Goal: Download file/media

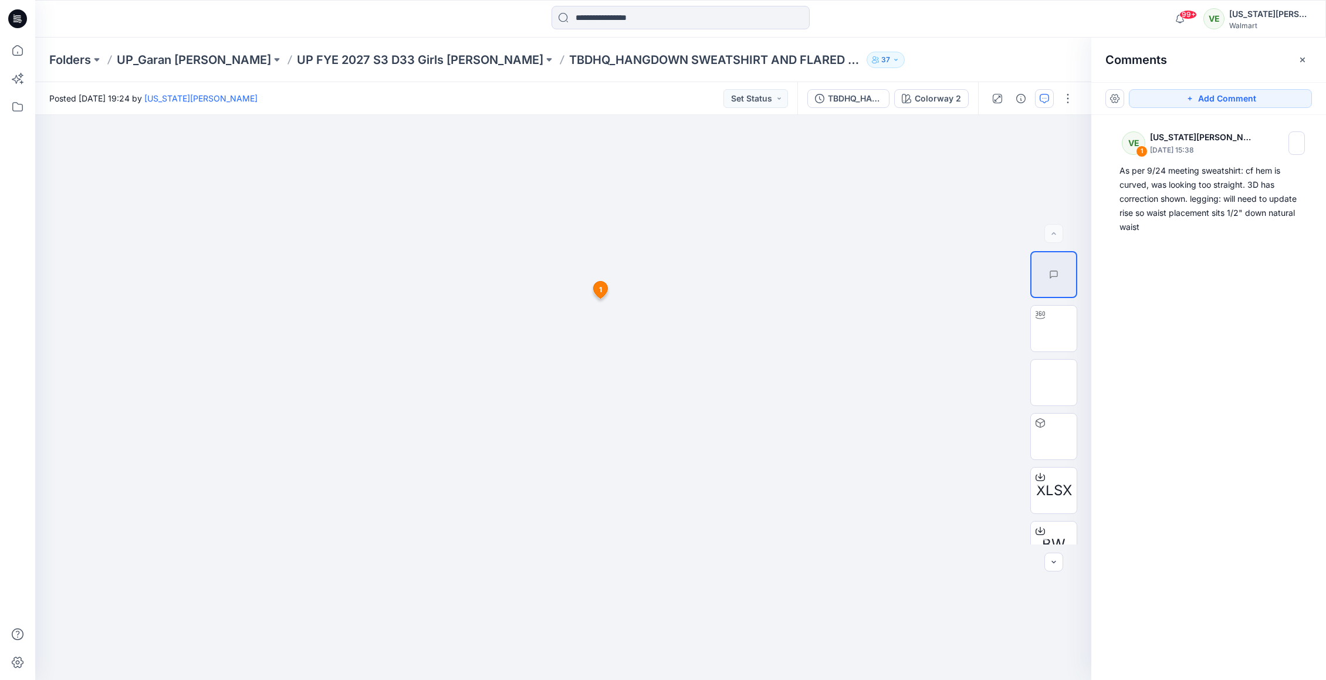
click at [303, 46] on div "Folders UP_Garan [PERSON_NAME] UP [PERSON_NAME] 2027 S3 D33 Girls [PERSON_NAME]…" at bounding box center [680, 60] width 1291 height 45
click at [303, 52] on p "UP FYE 2027 S3 D33 Girls [PERSON_NAME]" at bounding box center [420, 60] width 246 height 16
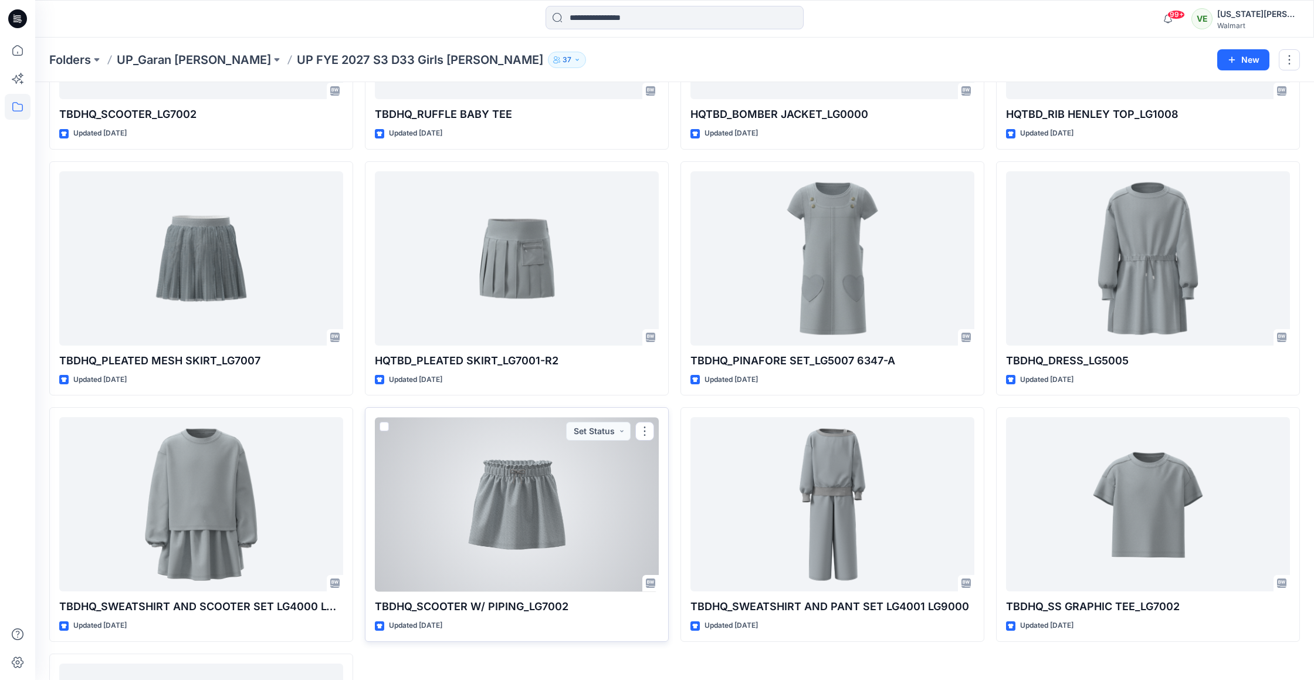
scroll to position [445, 0]
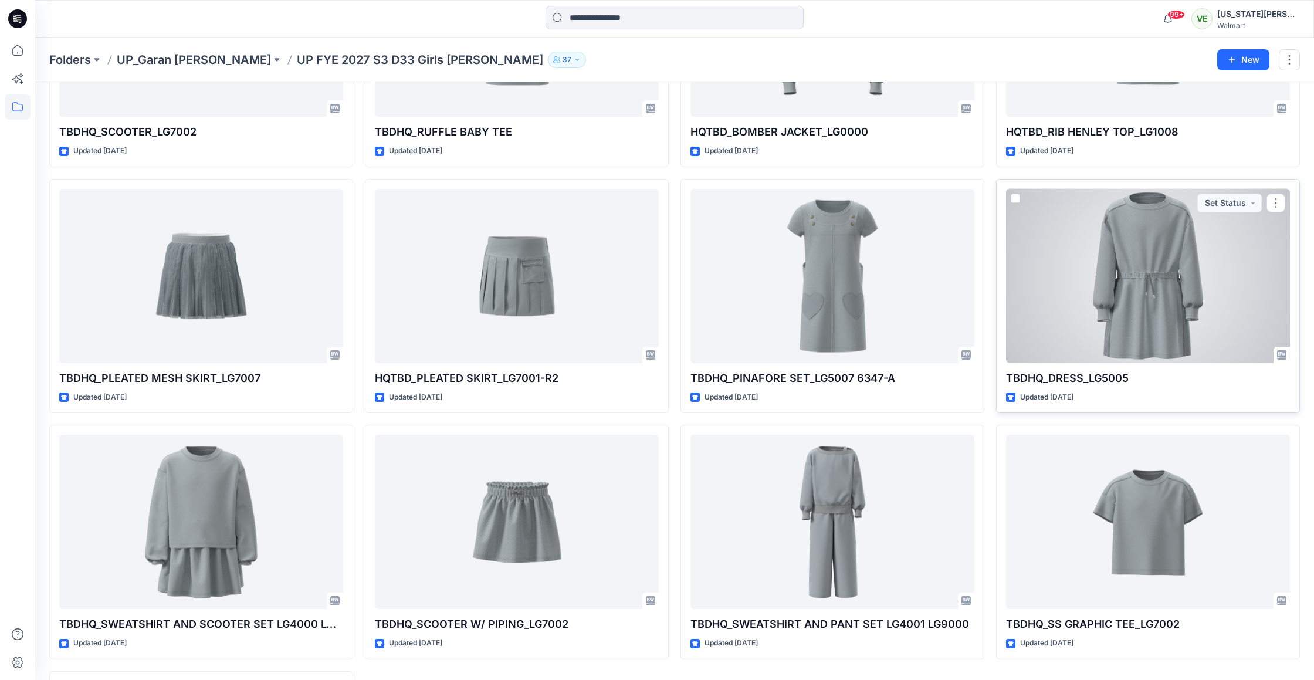
click at [1068, 231] on div at bounding box center [1148, 276] width 284 height 174
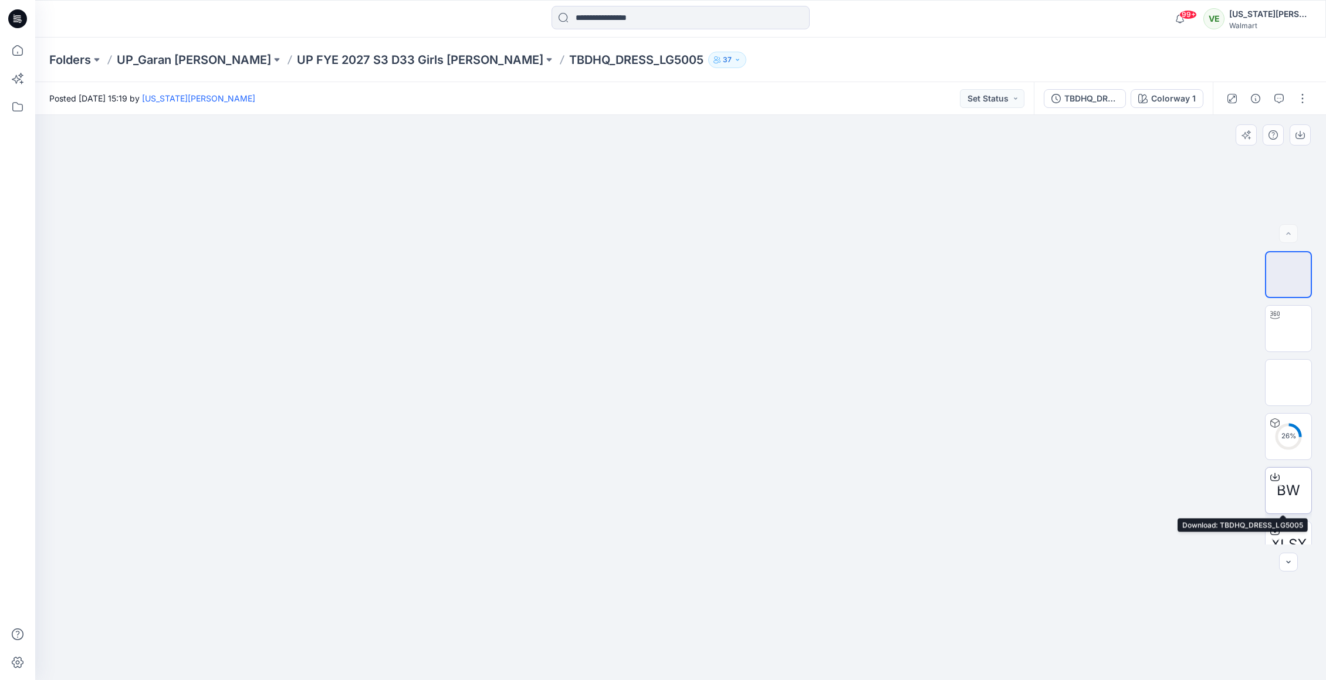
click at [1277, 481] on div at bounding box center [1275, 477] width 19 height 19
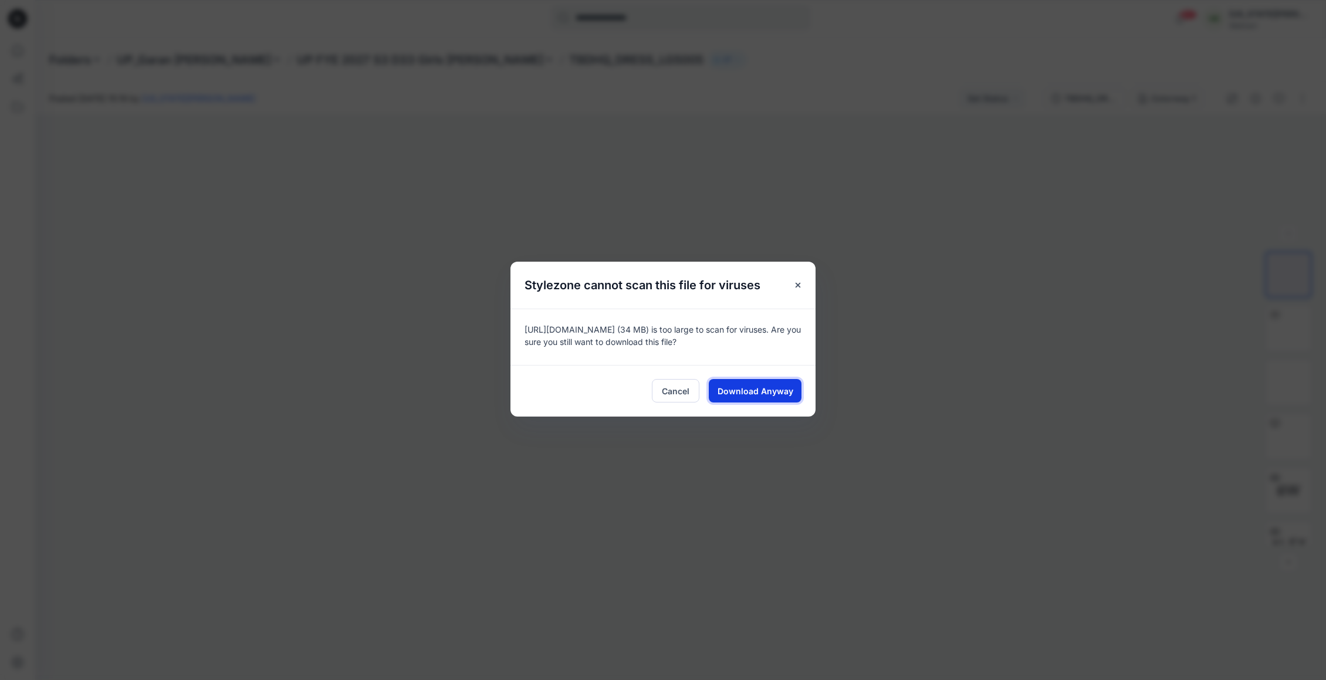
click at [771, 393] on span "Download Anyway" at bounding box center [756, 391] width 76 height 12
